Goal: Information Seeking & Learning: Learn about a topic

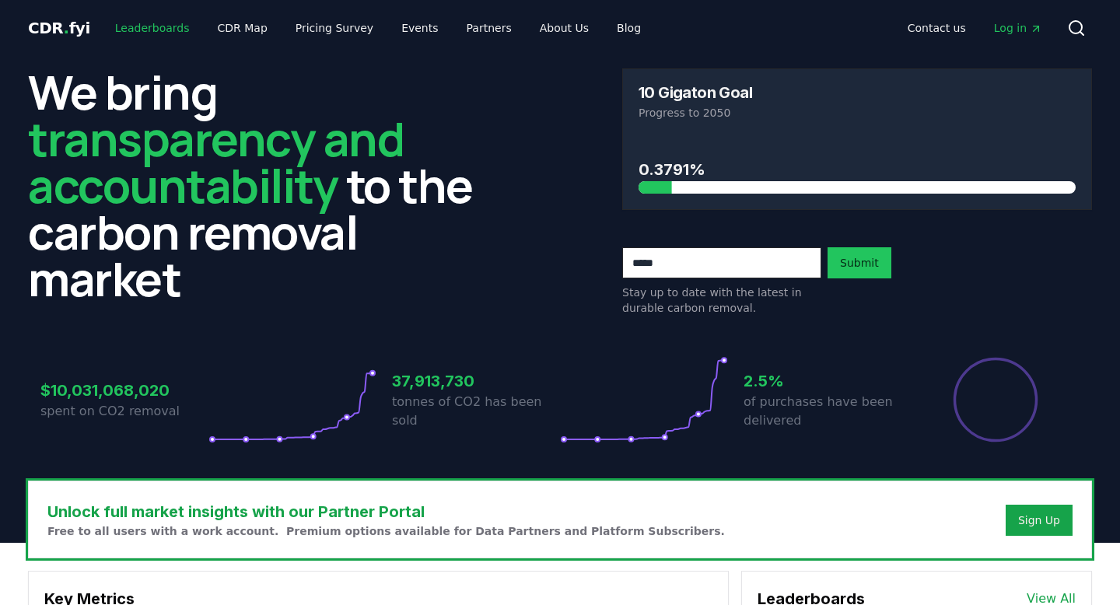
click at [141, 22] on link "Leaderboards" at bounding box center [153, 28] width 100 height 28
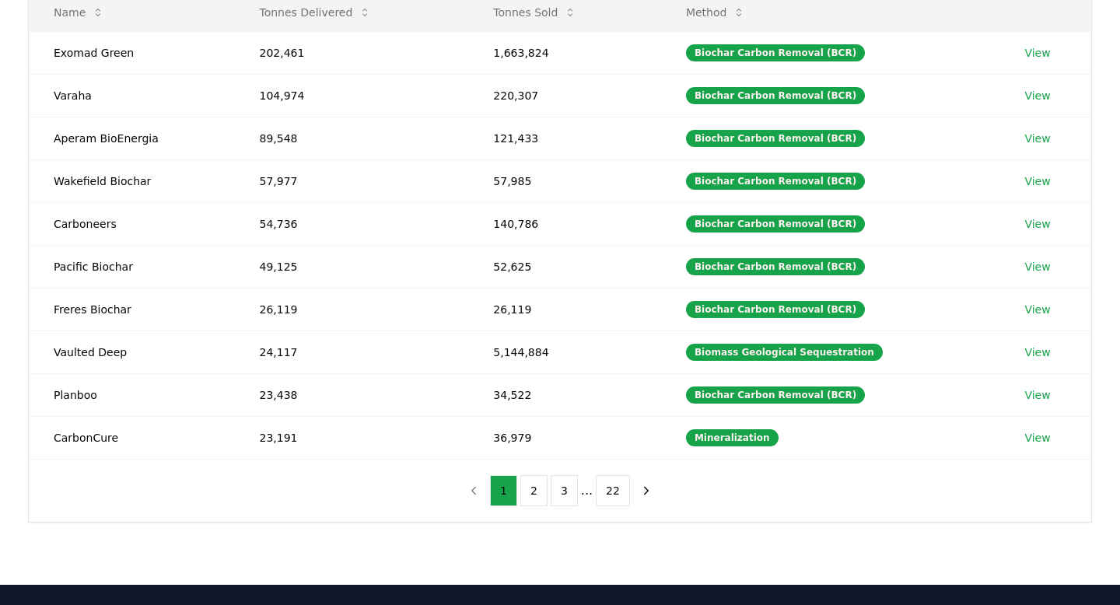
scroll to position [219, 0]
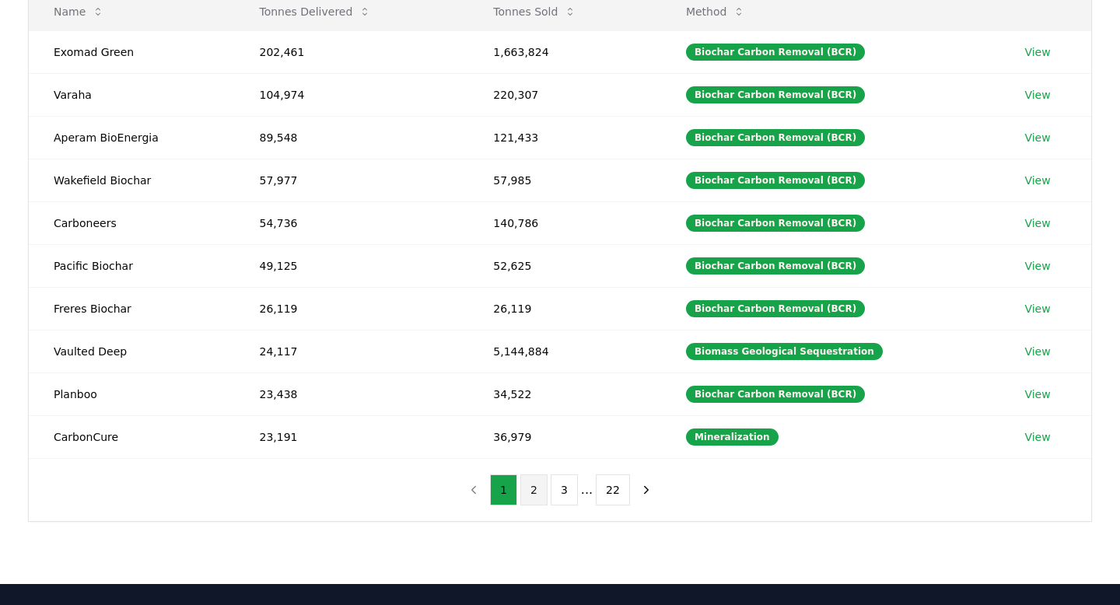
click at [534, 488] on button "2" at bounding box center [533, 489] width 27 height 31
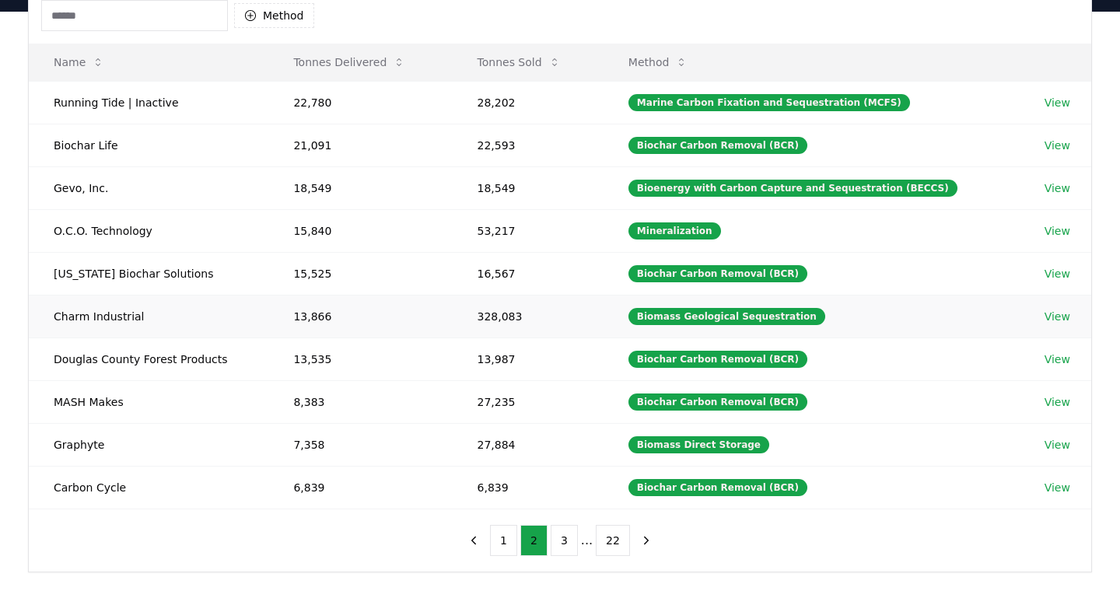
scroll to position [170, 0]
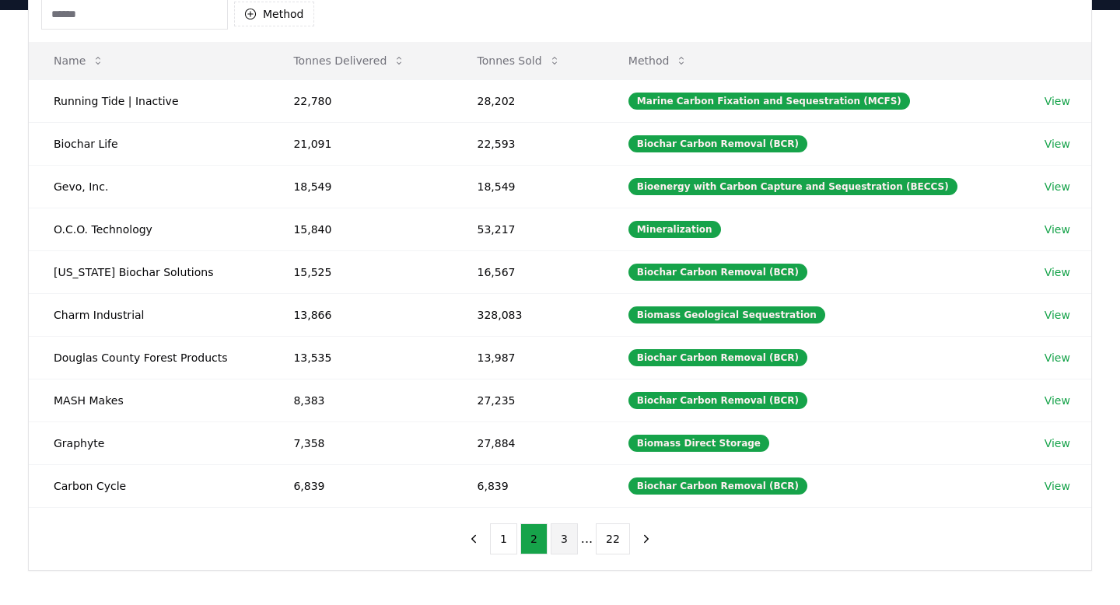
click at [558, 538] on button "3" at bounding box center [563, 538] width 27 height 31
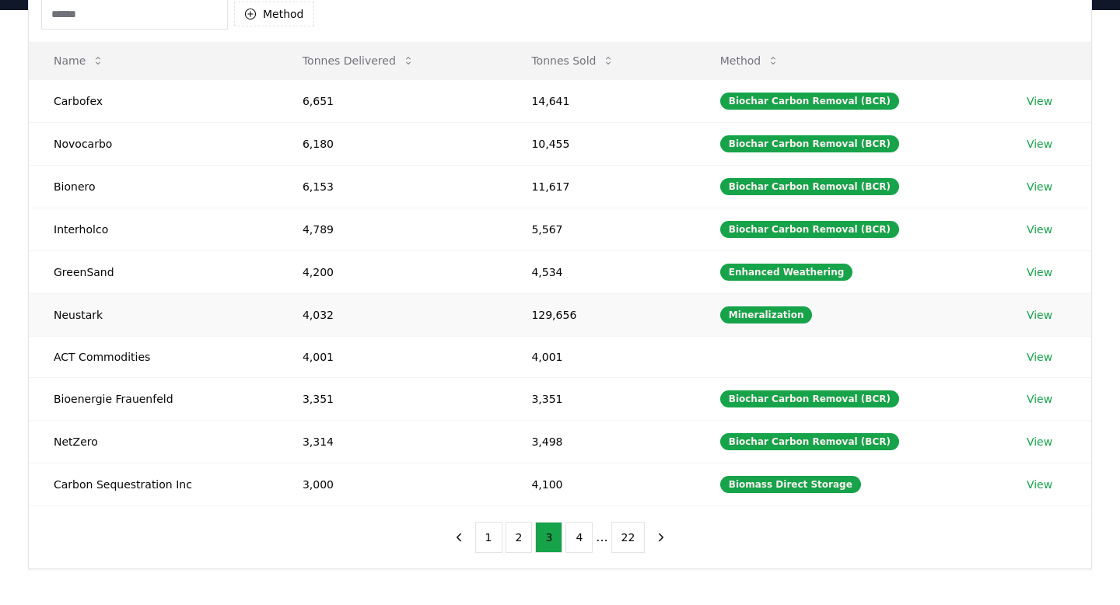
click at [320, 320] on td "4,032" at bounding box center [392, 314] width 229 height 43
drag, startPoint x: 327, startPoint y: 321, endPoint x: 295, endPoint y: 318, distance: 32.0
click at [295, 318] on td "4,032" at bounding box center [392, 314] width 229 height 43
click at [349, 330] on td "4,032" at bounding box center [392, 314] width 229 height 43
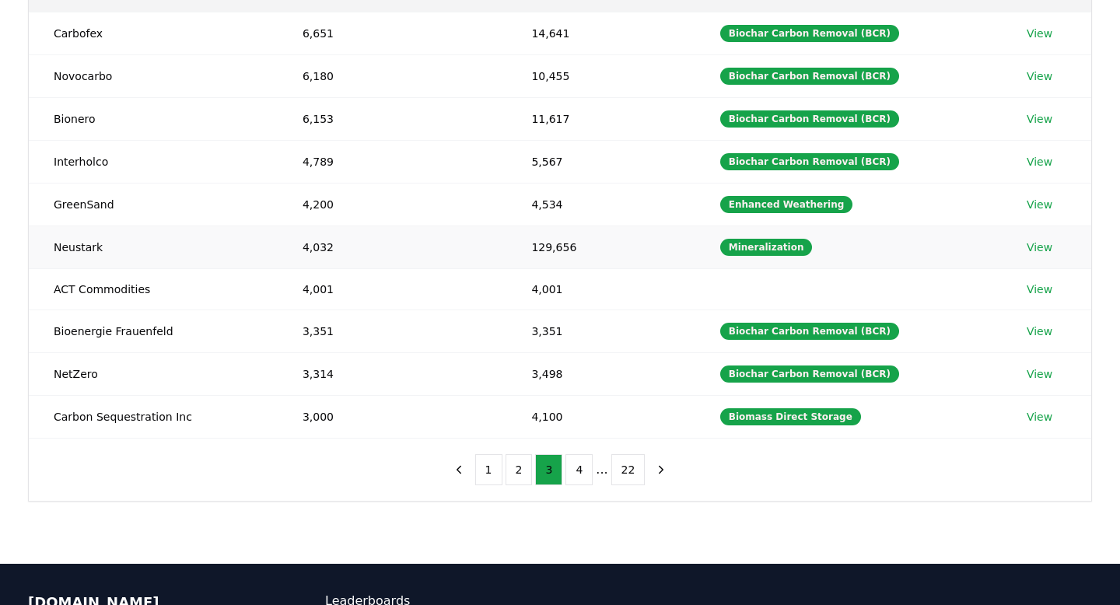
scroll to position [248, 0]
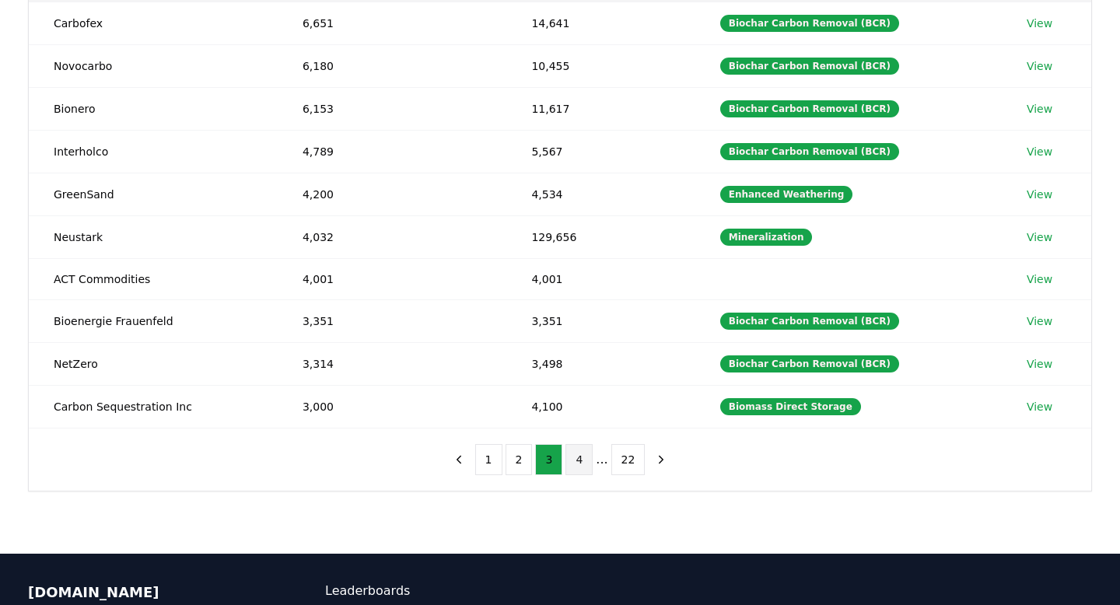
click at [585, 456] on button "4" at bounding box center [578, 459] width 27 height 31
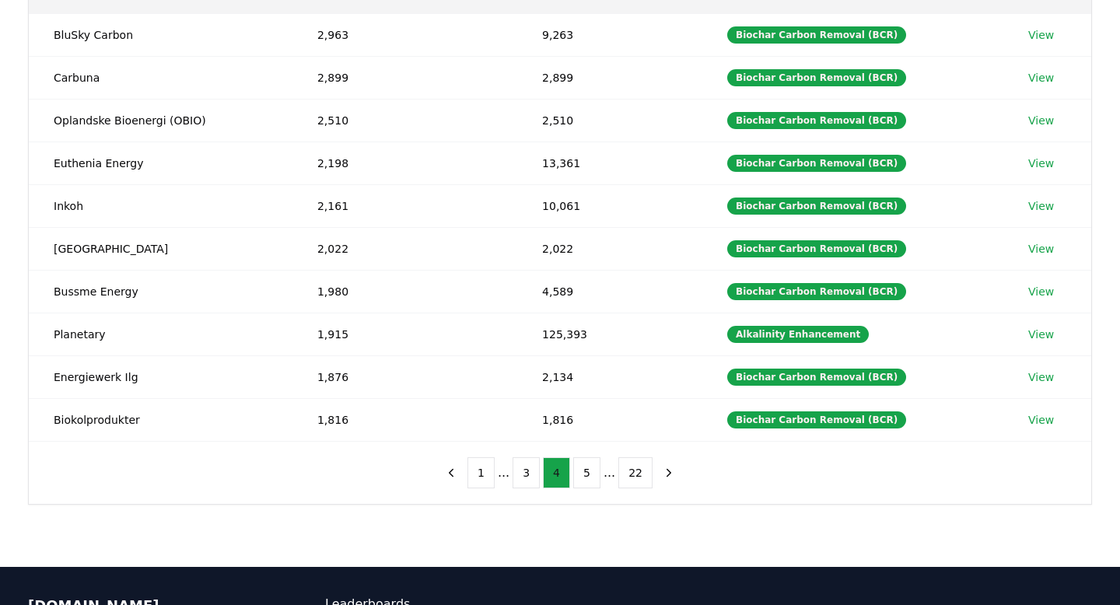
scroll to position [235, 0]
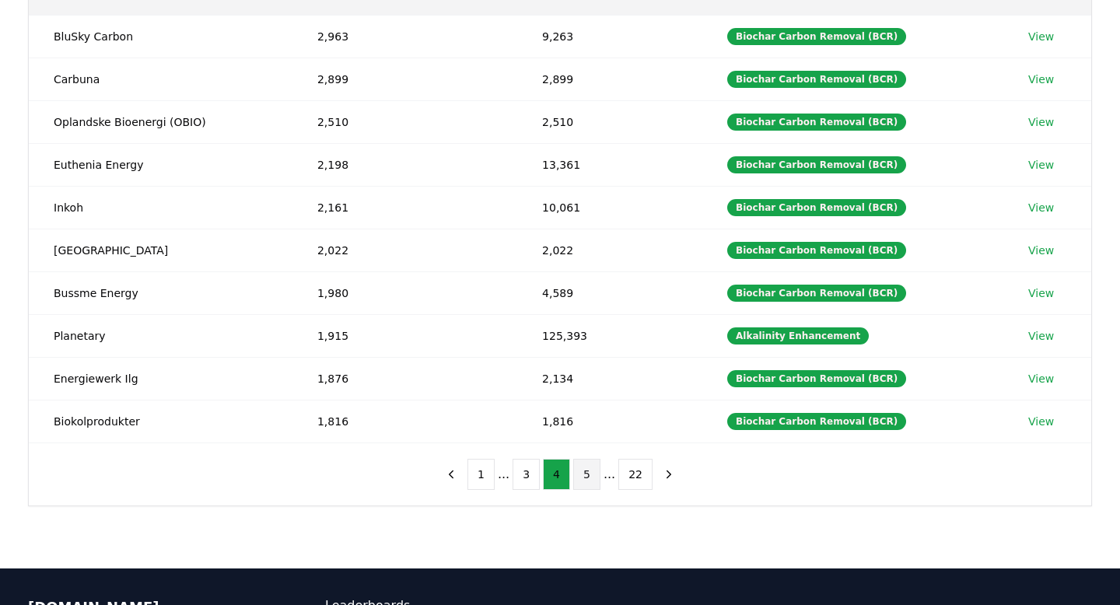
click at [588, 476] on button "5" at bounding box center [586, 474] width 27 height 31
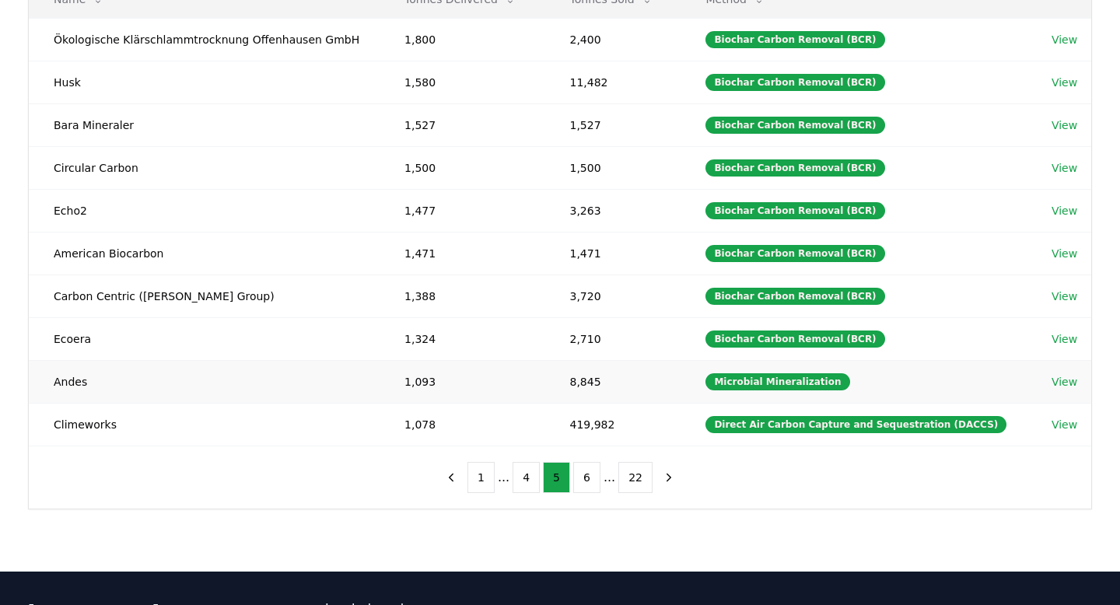
scroll to position [236, 0]
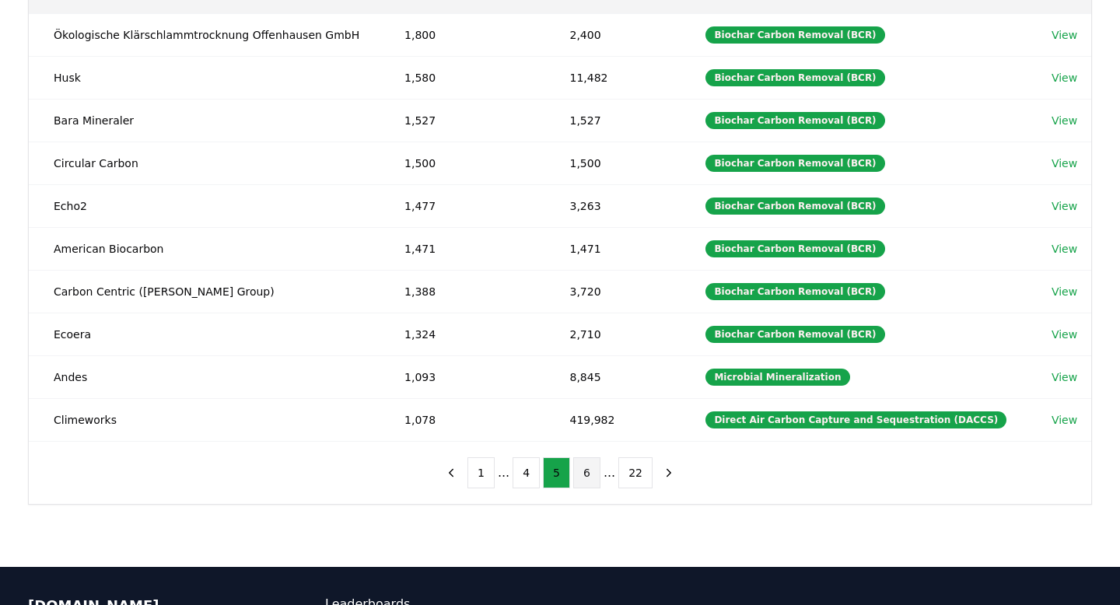
click at [592, 484] on button "6" at bounding box center [586, 472] width 27 height 31
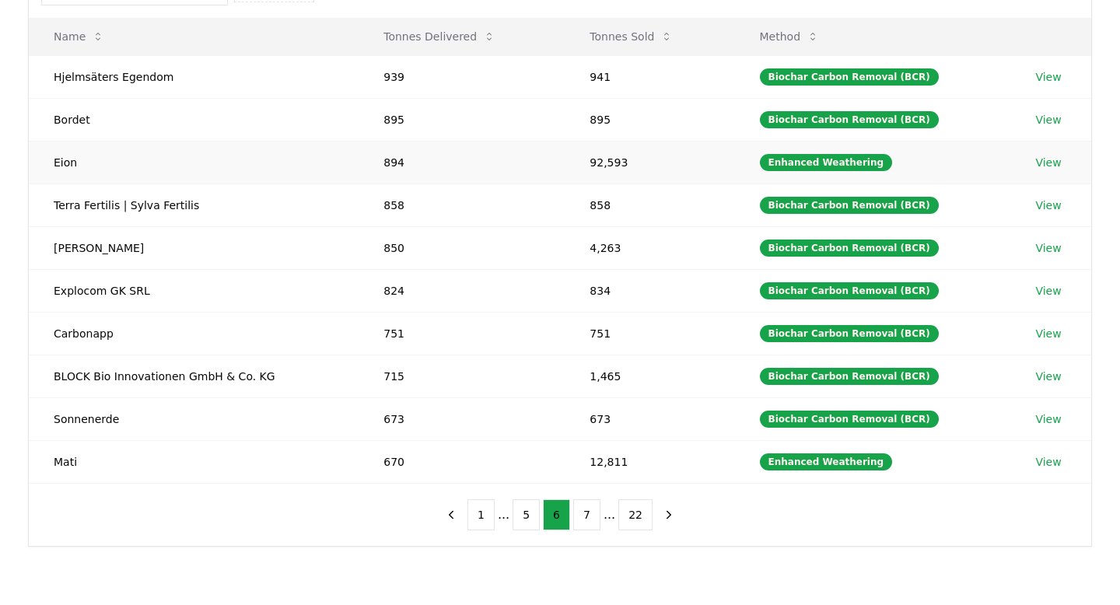
scroll to position [208, 0]
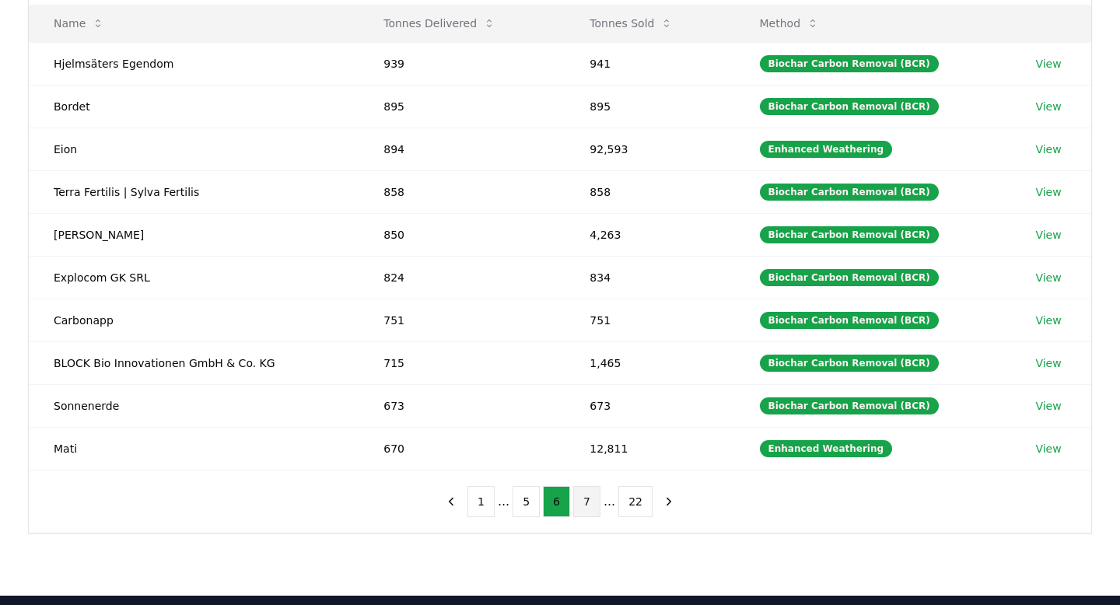
click at [590, 498] on button "7" at bounding box center [586, 501] width 27 height 31
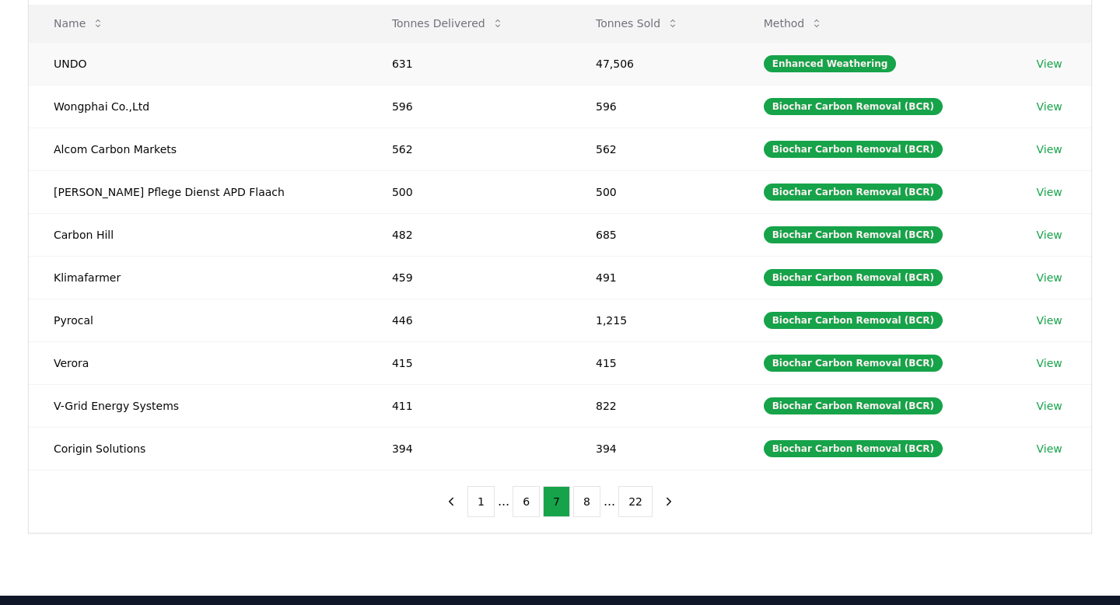
click at [367, 60] on td "631" at bounding box center [469, 63] width 204 height 43
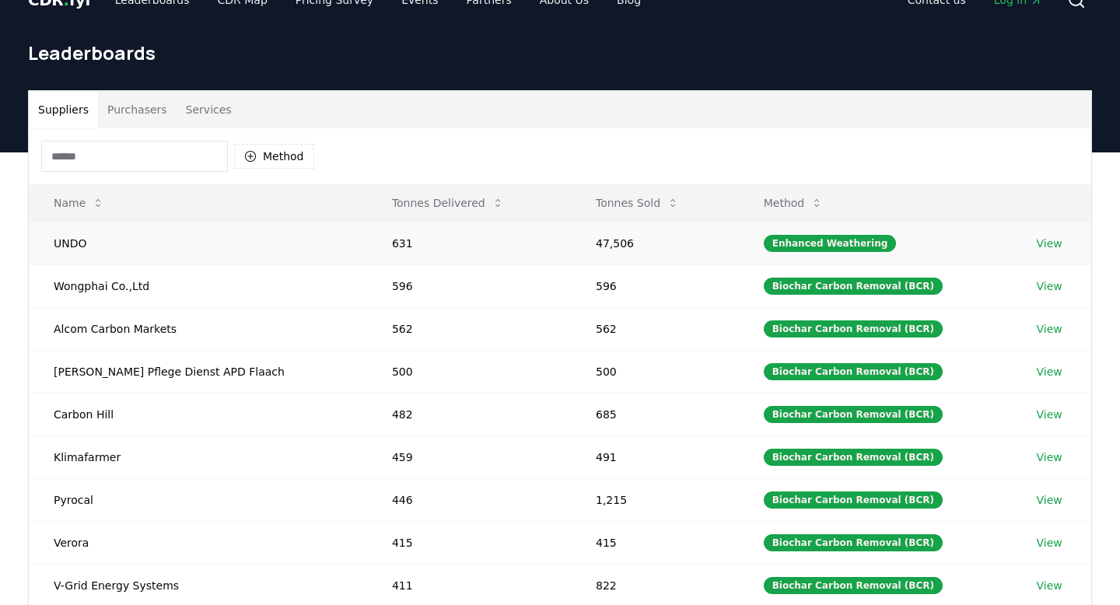
scroll to position [31, 0]
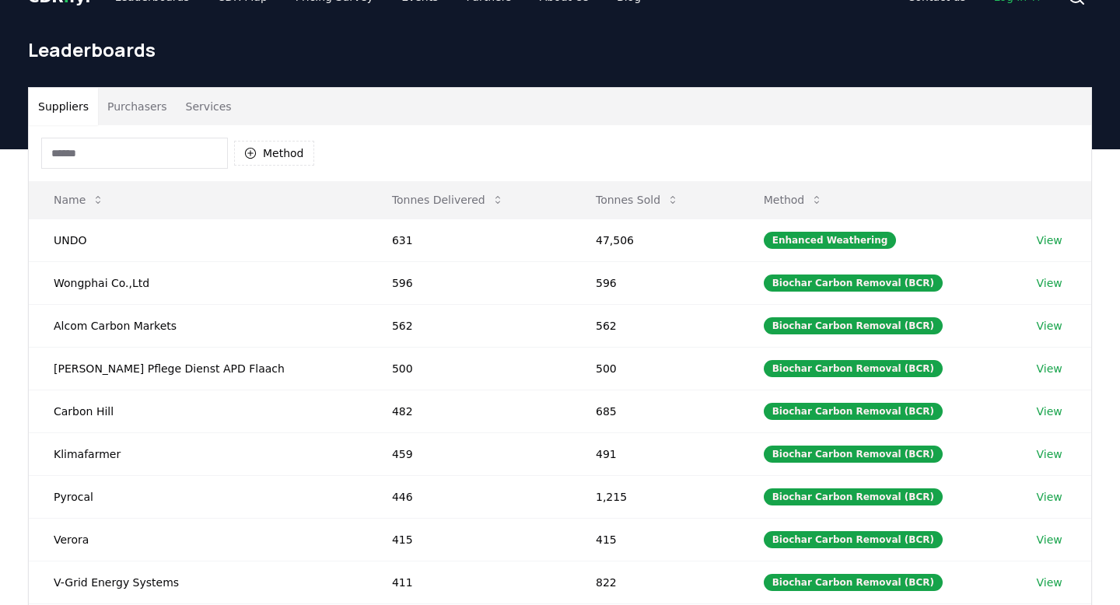
click at [169, 158] on input at bounding box center [134, 153] width 187 height 31
type input "*"
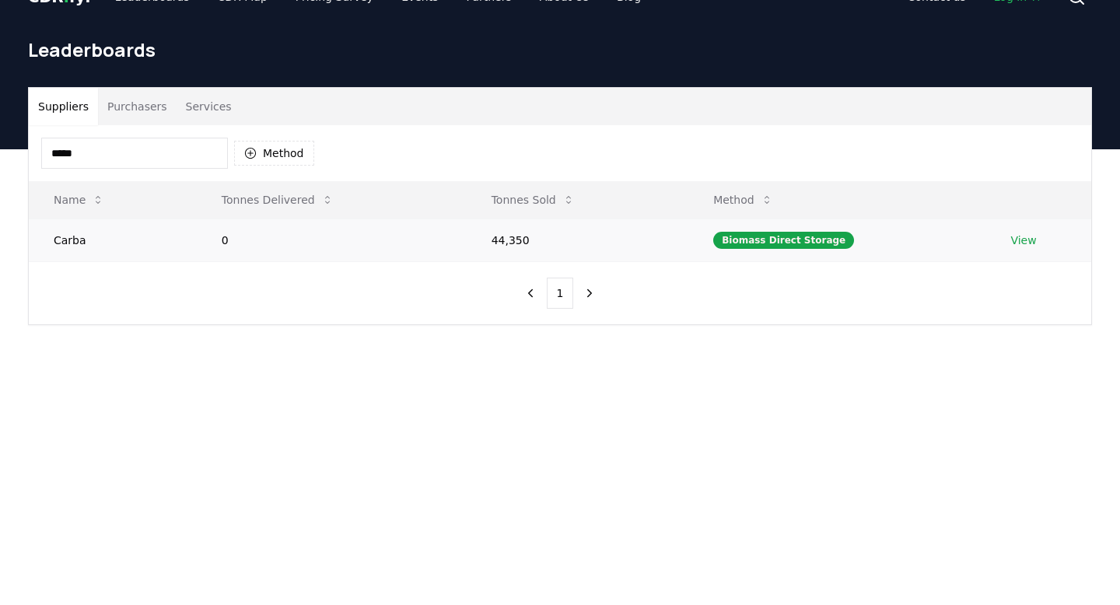
type input "*****"
click at [82, 247] on td "Carba" at bounding box center [113, 239] width 168 height 43
click at [1030, 243] on link "View" at bounding box center [1023, 240] width 26 height 16
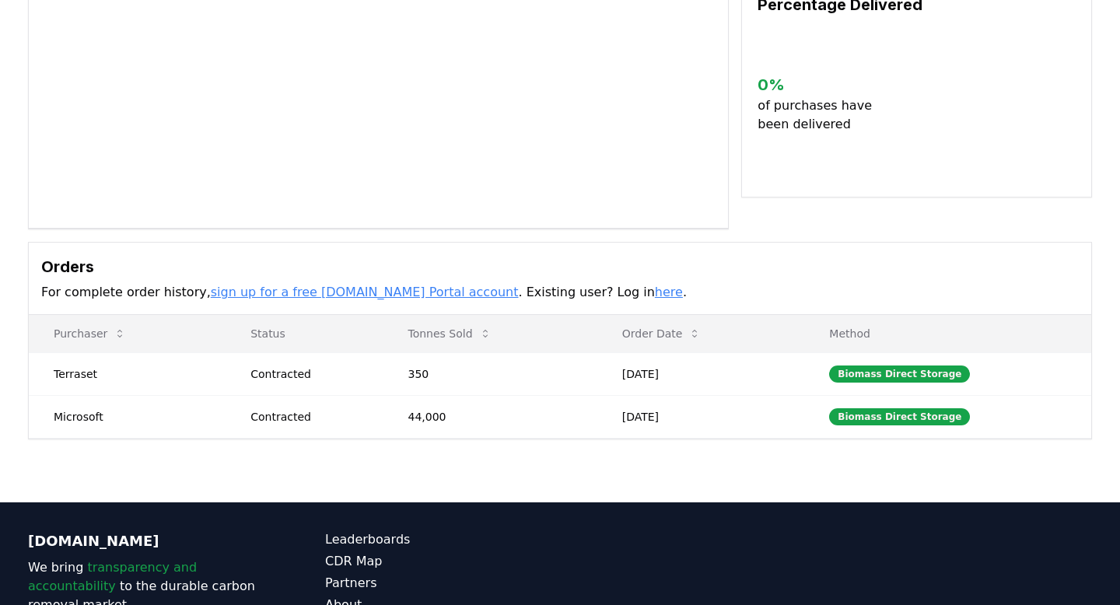
scroll to position [225, 0]
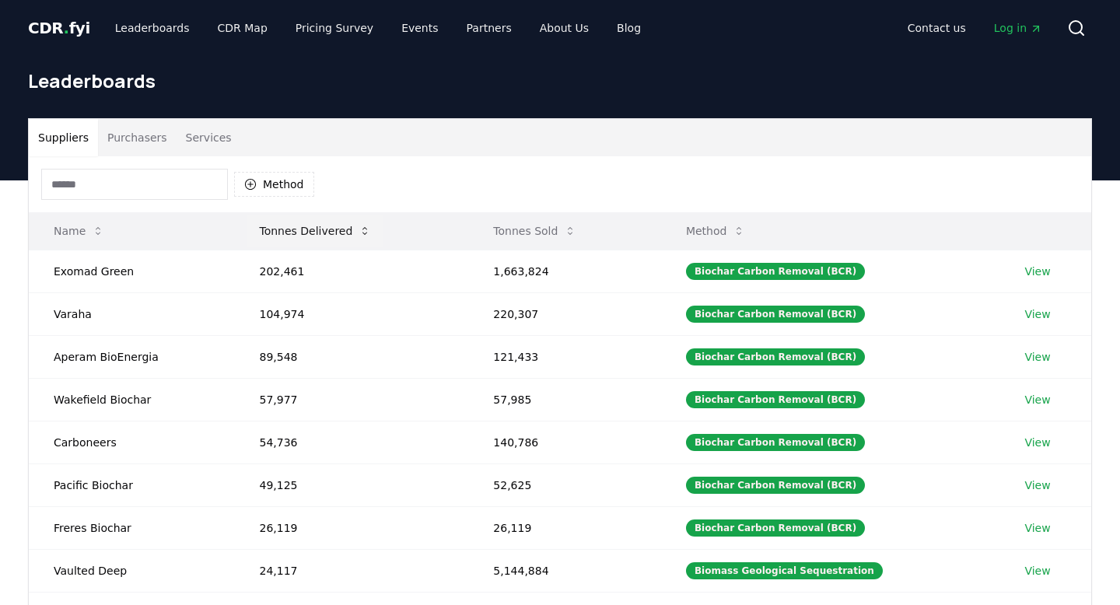
click at [300, 232] on button "Tonnes Delivered" at bounding box center [314, 230] width 137 height 31
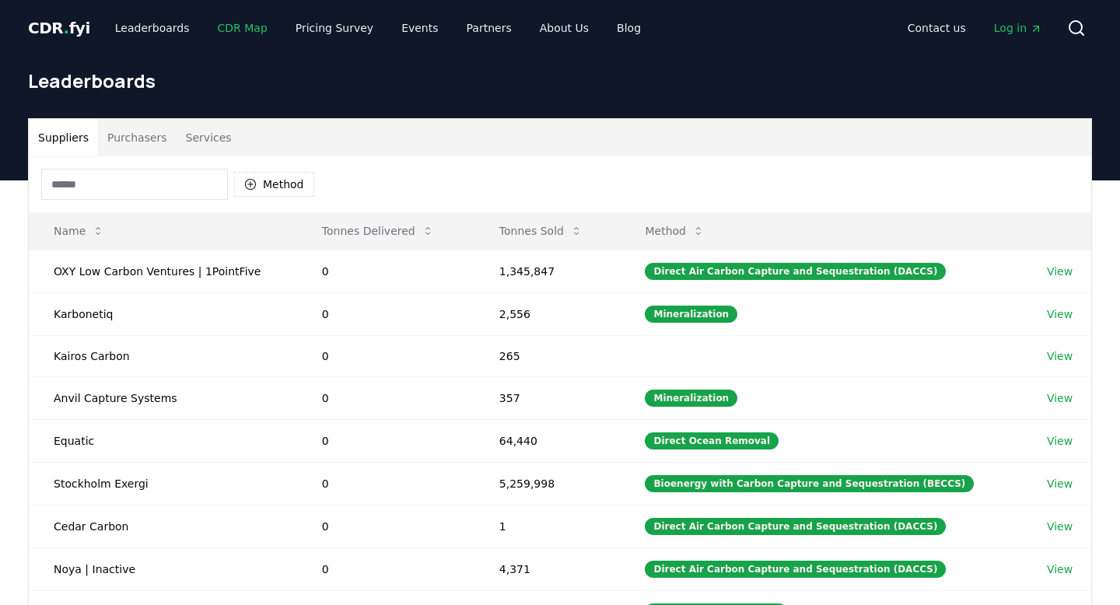
click at [216, 26] on link "CDR Map" at bounding box center [242, 28] width 75 height 28
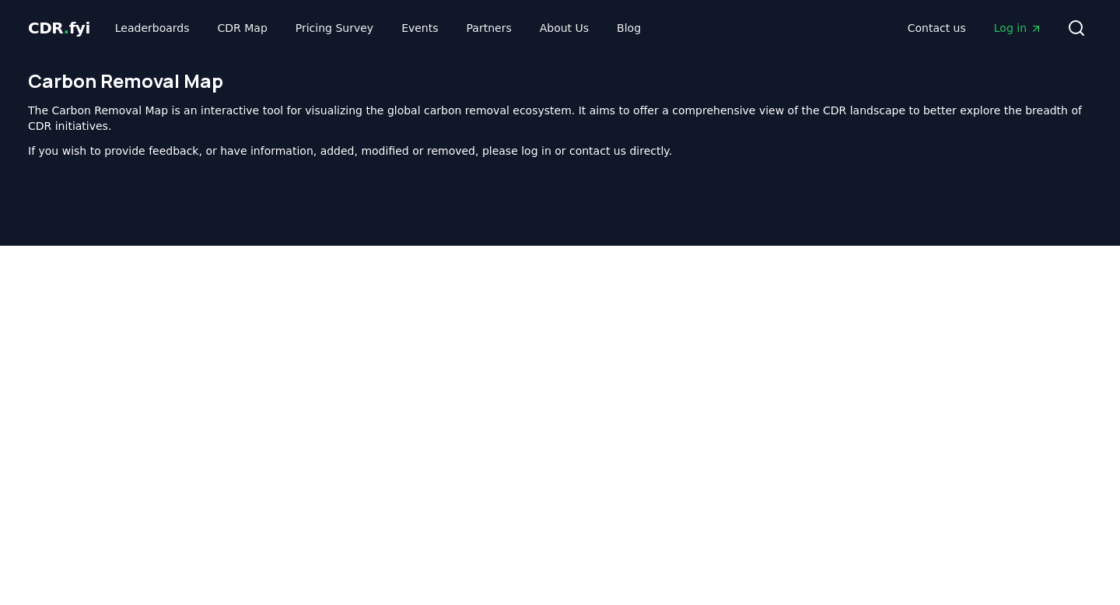
scroll to position [479, 0]
